Goal: Information Seeking & Learning: Find specific page/section

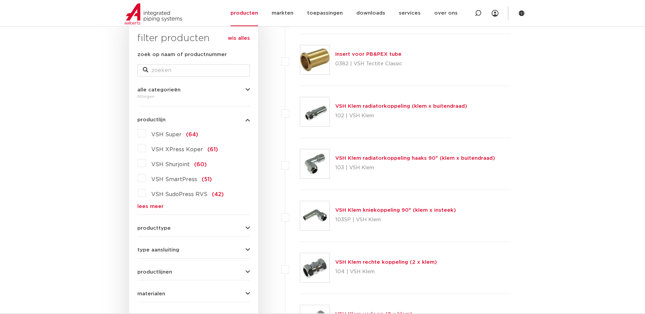
scroll to position [170, 0]
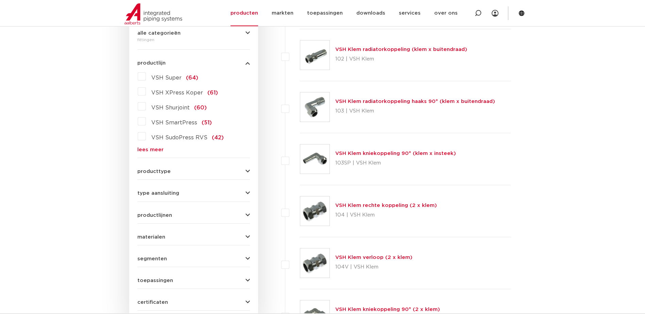
click at [162, 171] on span "producttype" at bounding box center [153, 171] width 33 height 5
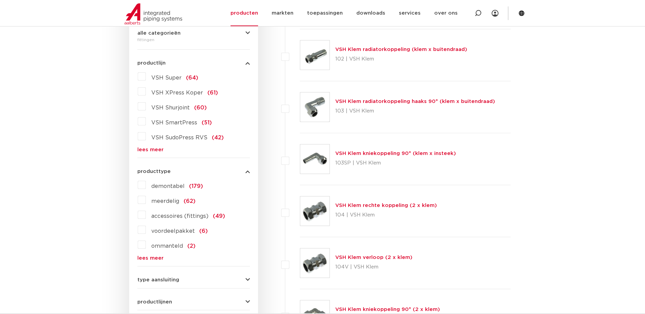
click at [162, 171] on span "producttype" at bounding box center [153, 171] width 33 height 5
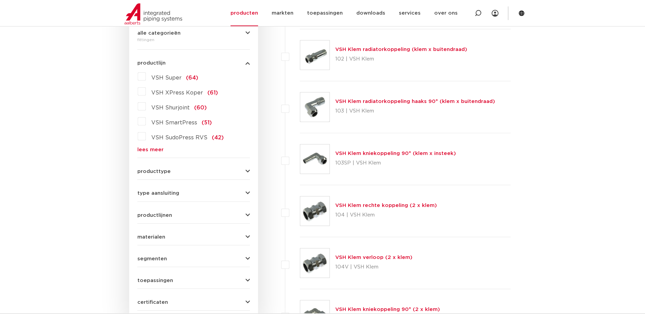
click at [165, 193] on span "type aansluiting" at bounding box center [158, 193] width 42 height 5
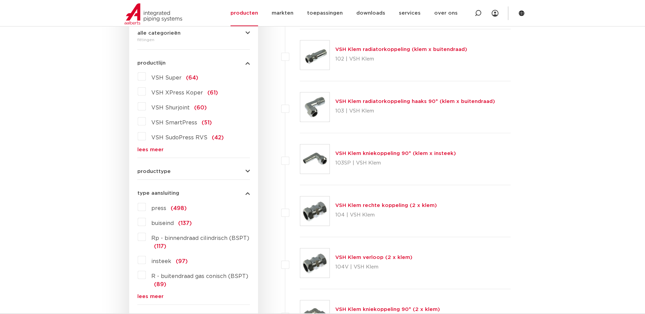
click at [165, 193] on span "type aansluiting" at bounding box center [158, 193] width 42 height 5
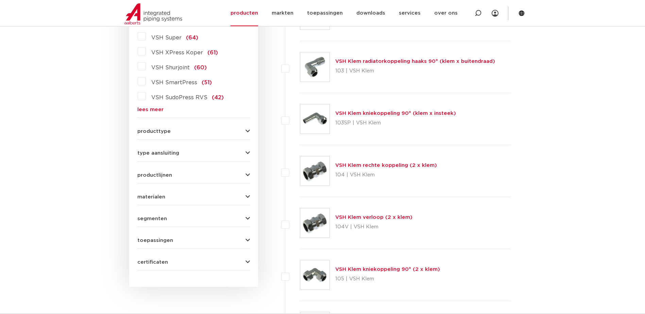
scroll to position [227, 0]
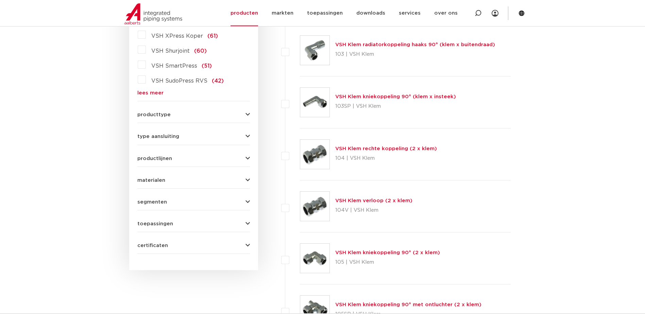
click at [163, 160] on span "productlijnen" at bounding box center [154, 158] width 35 height 5
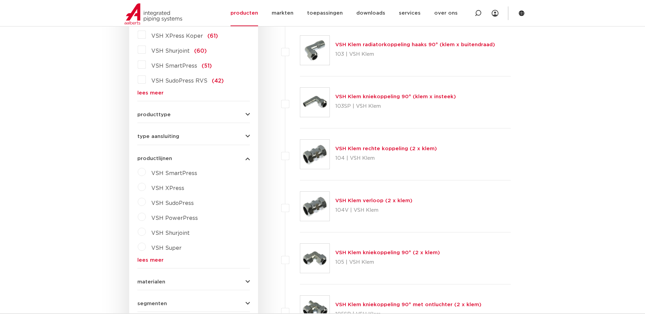
click at [163, 160] on span "productlijnen" at bounding box center [154, 158] width 35 height 5
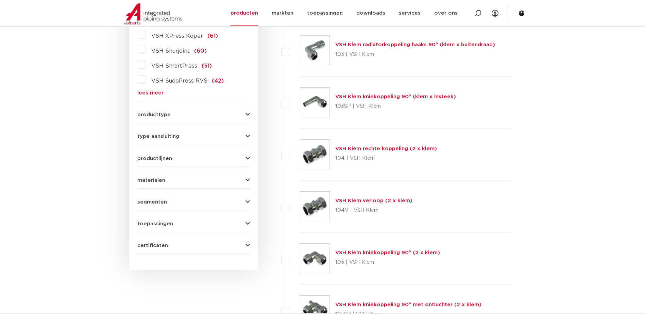
click at [165, 182] on button "materialen" at bounding box center [193, 180] width 113 height 5
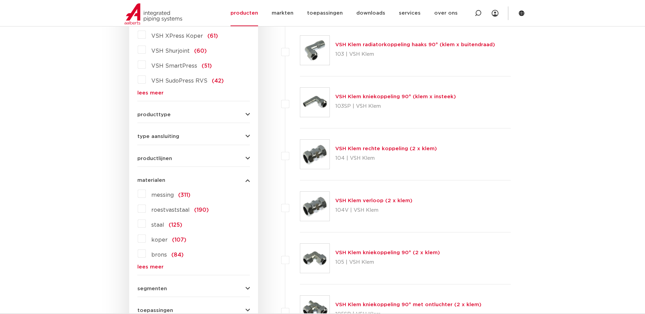
click at [165, 182] on button "materialen" at bounding box center [193, 180] width 113 height 5
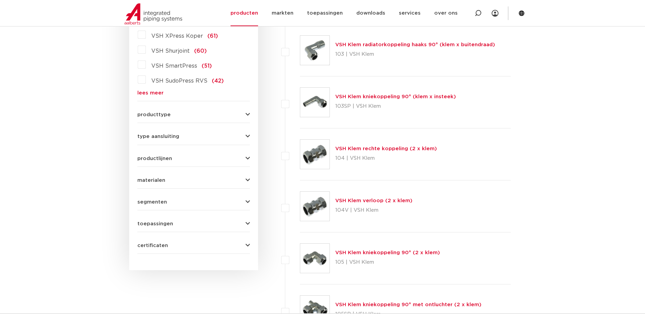
click at [165, 202] on span "segmenten" at bounding box center [152, 202] width 30 height 5
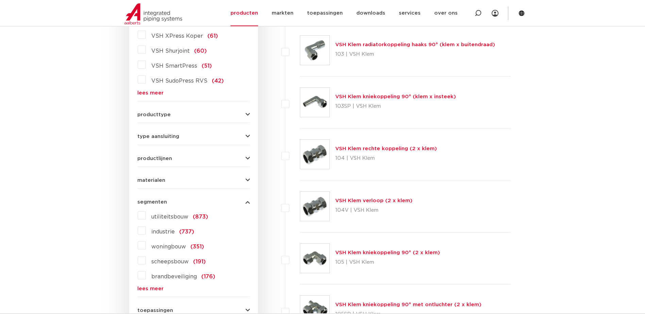
click at [165, 202] on span "segmenten" at bounding box center [152, 202] width 30 height 5
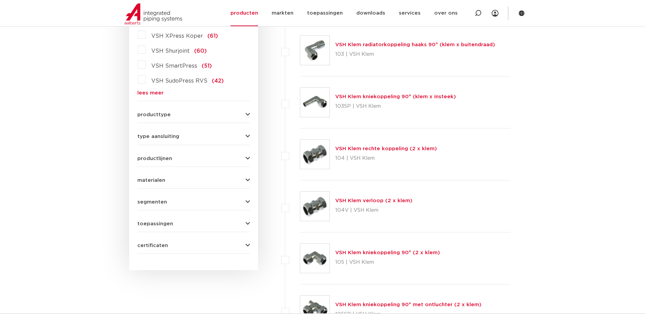
click at [164, 225] on span "toepassingen" at bounding box center [155, 223] width 36 height 5
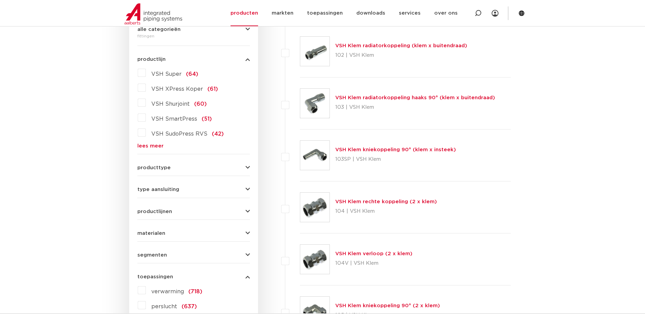
scroll to position [170, 0]
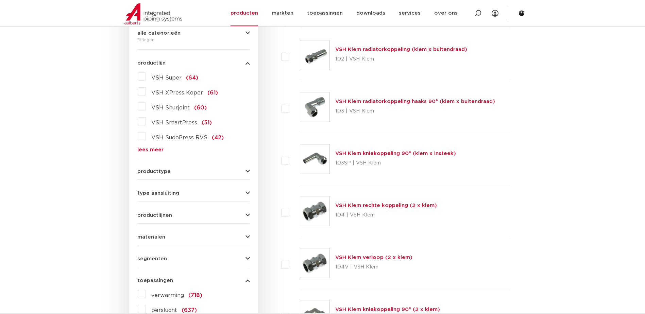
click at [182, 193] on button "type aansluiting" at bounding box center [193, 193] width 113 height 5
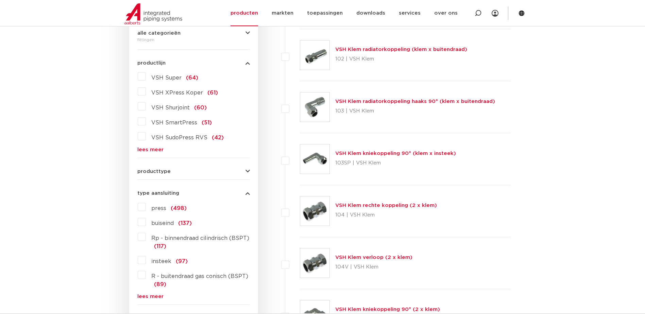
click at [247, 193] on icon "button" at bounding box center [247, 193] width 4 height 5
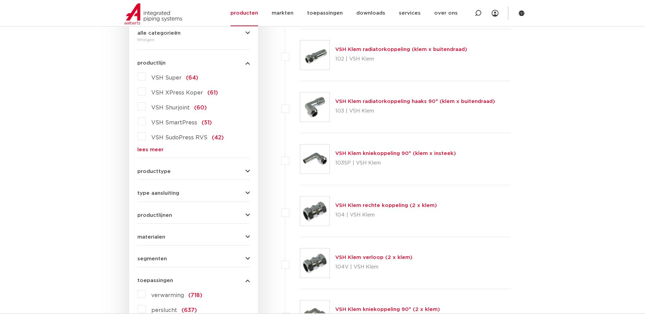
click at [169, 237] on button "materialen" at bounding box center [193, 237] width 113 height 5
click at [170, 235] on button "materialen" at bounding box center [193, 237] width 113 height 5
click at [172, 218] on form "zoek op naam of productnummer alle categorieën [GEOGRAPHIC_DATA] [GEOGRAPHIC_DA…" at bounding box center [193, 196] width 113 height 404
click at [172, 215] on button "productlijnen" at bounding box center [193, 215] width 113 height 5
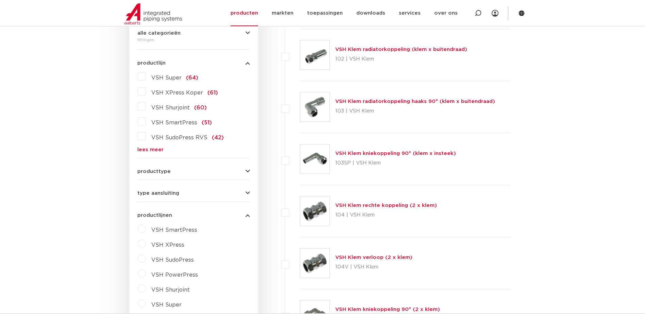
scroll to position [227, 0]
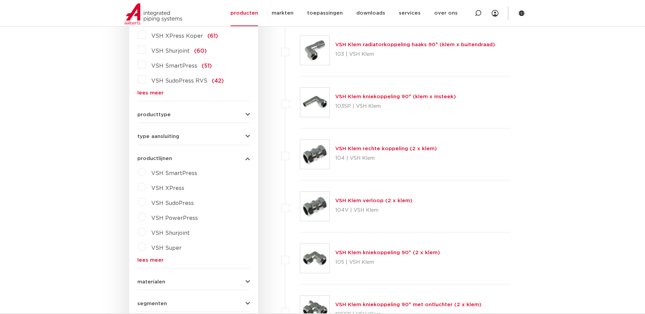
click at [146, 186] on label "VSH XPress" at bounding box center [165, 187] width 38 height 11
click at [237, 204] on select "maak een keuze VSH XPress RVS 304 fittingen VSH XPress Staalverzinkt fittingen …" at bounding box center [199, 203] width 97 height 15
select select "7532"
click at [151, 196] on select "maak een keuze VSH XPress RVS 304 fittingen VSH XPress Staalverzinkt fittingen …" at bounding box center [199, 203] width 97 height 15
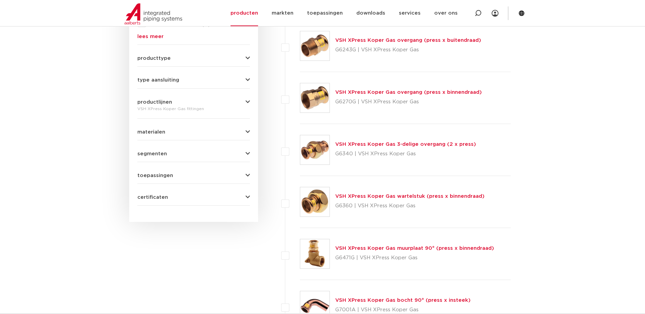
scroll to position [227, 0]
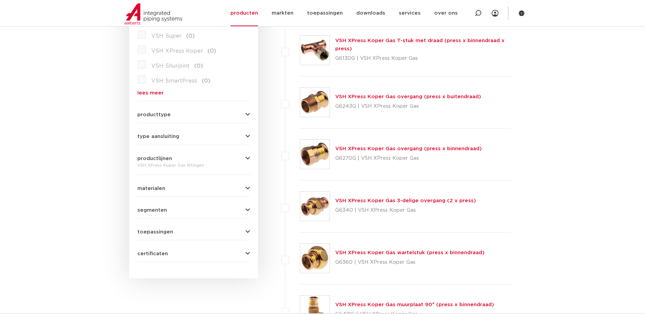
click at [396, 97] on link "VSH XPress Koper Gas overgang (press x buitendraad)" at bounding box center [408, 96] width 146 height 5
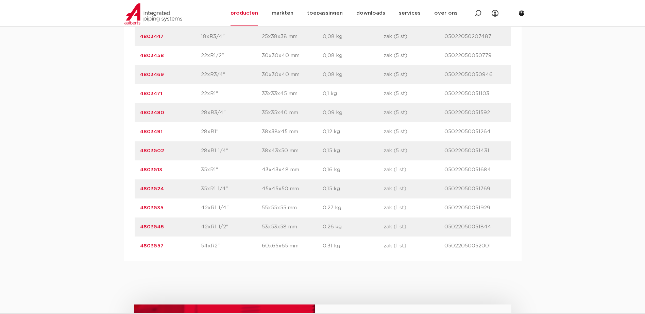
scroll to position [567, 0]
